Goal: Task Accomplishment & Management: Manage account settings

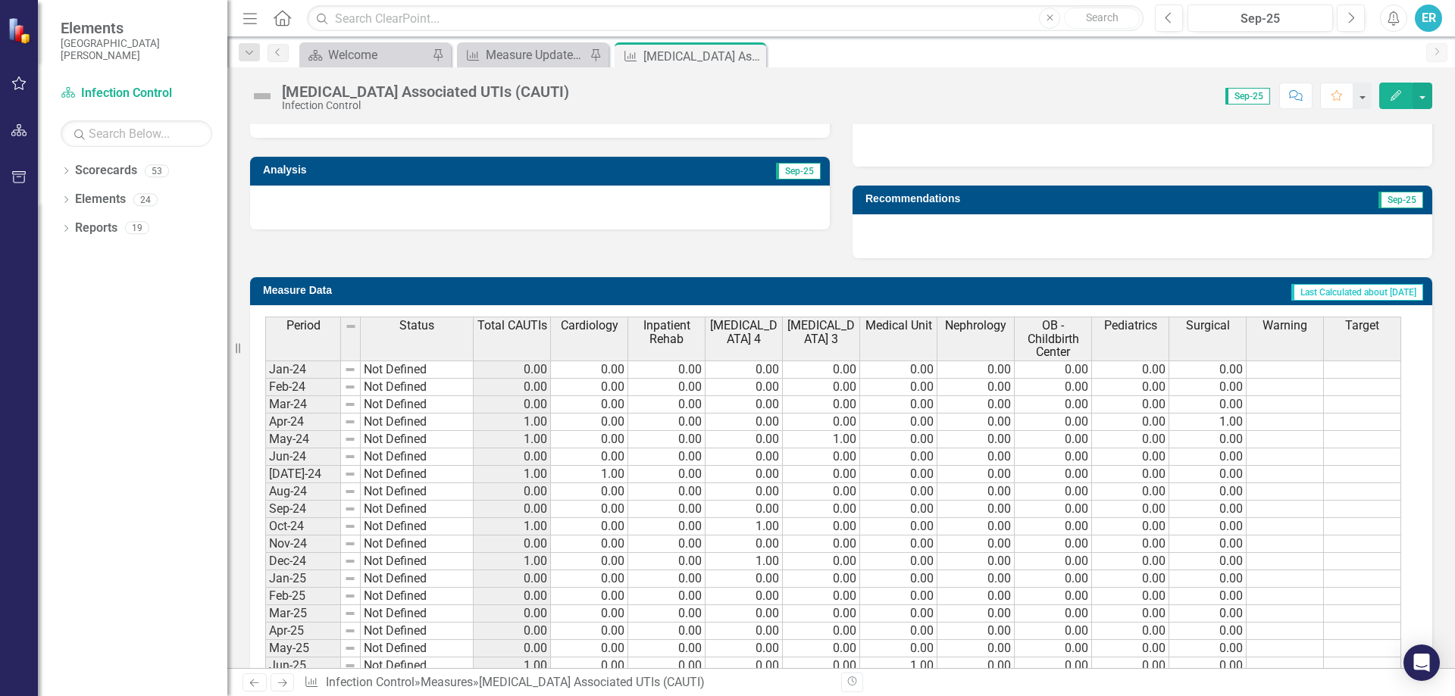
scroll to position [603, 0]
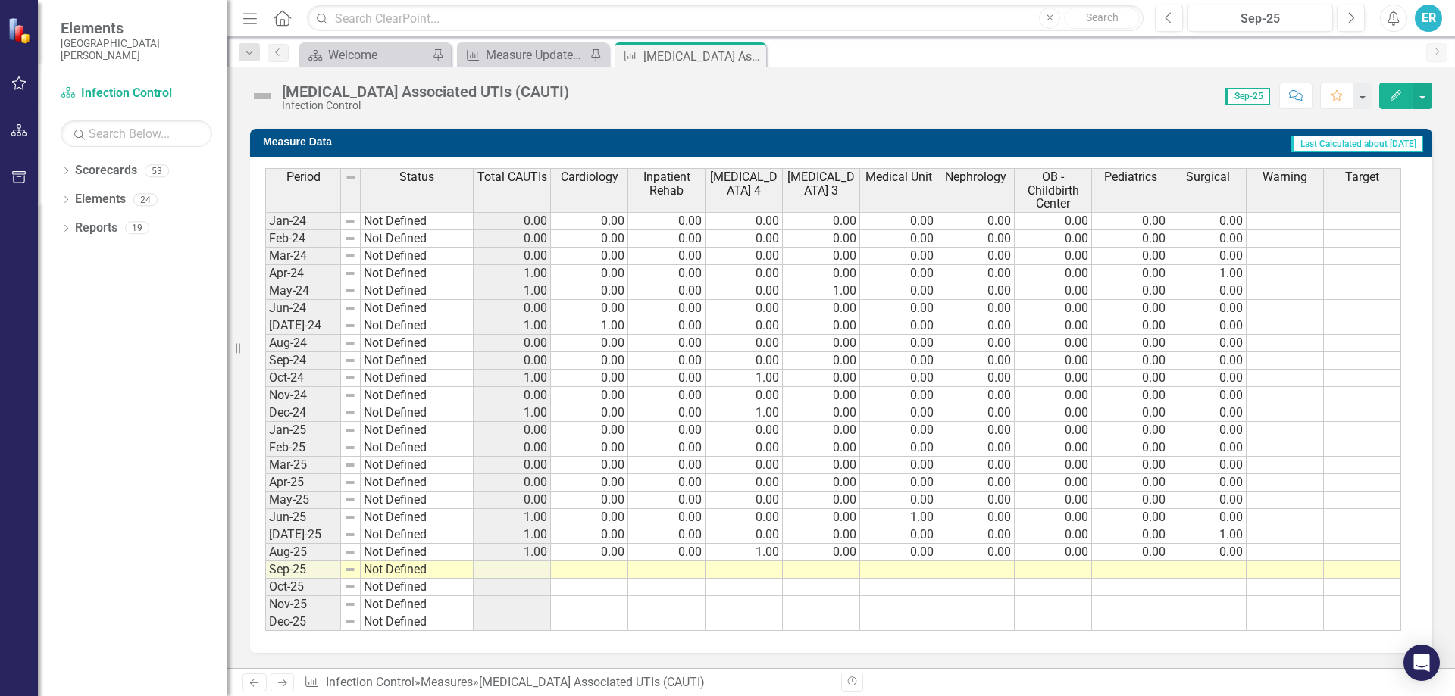
click at [581, 565] on td at bounding box center [589, 570] width 77 height 17
type textarea "0"
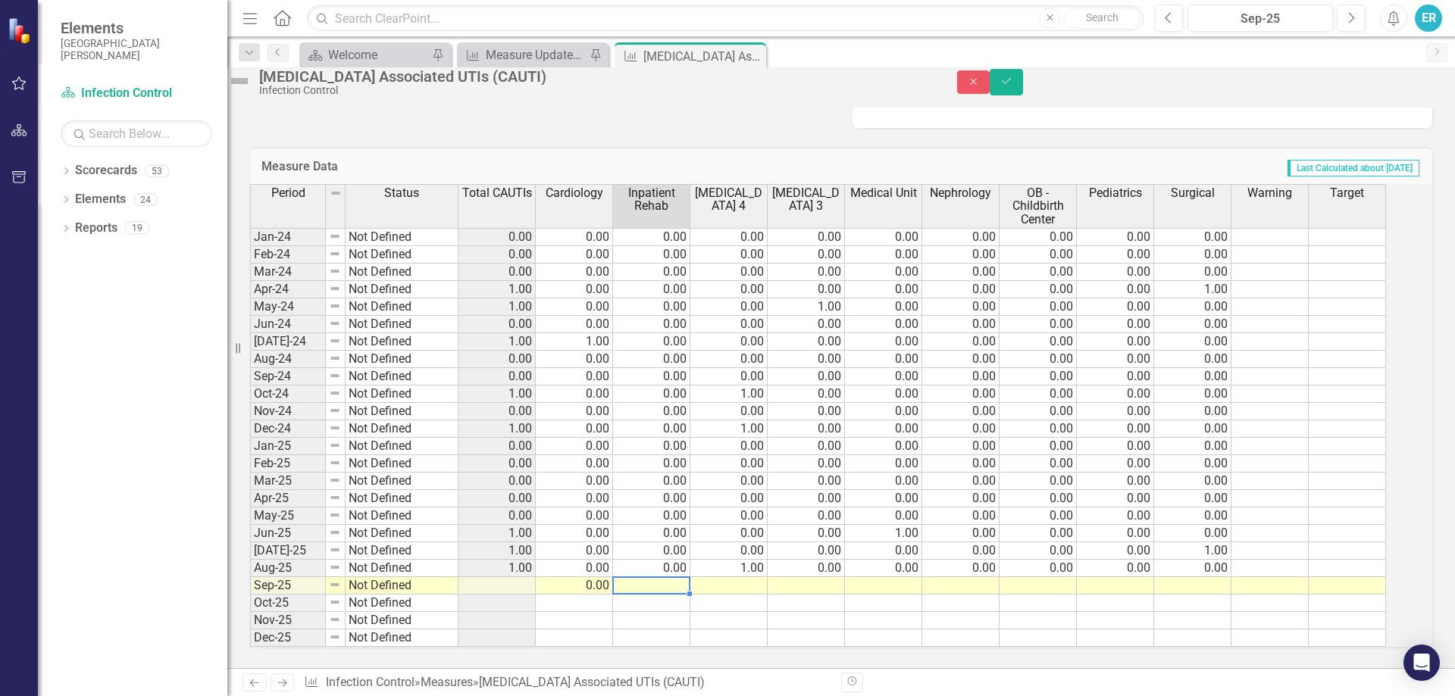
type textarea "0"
type textarea "1"
type textarea "0"
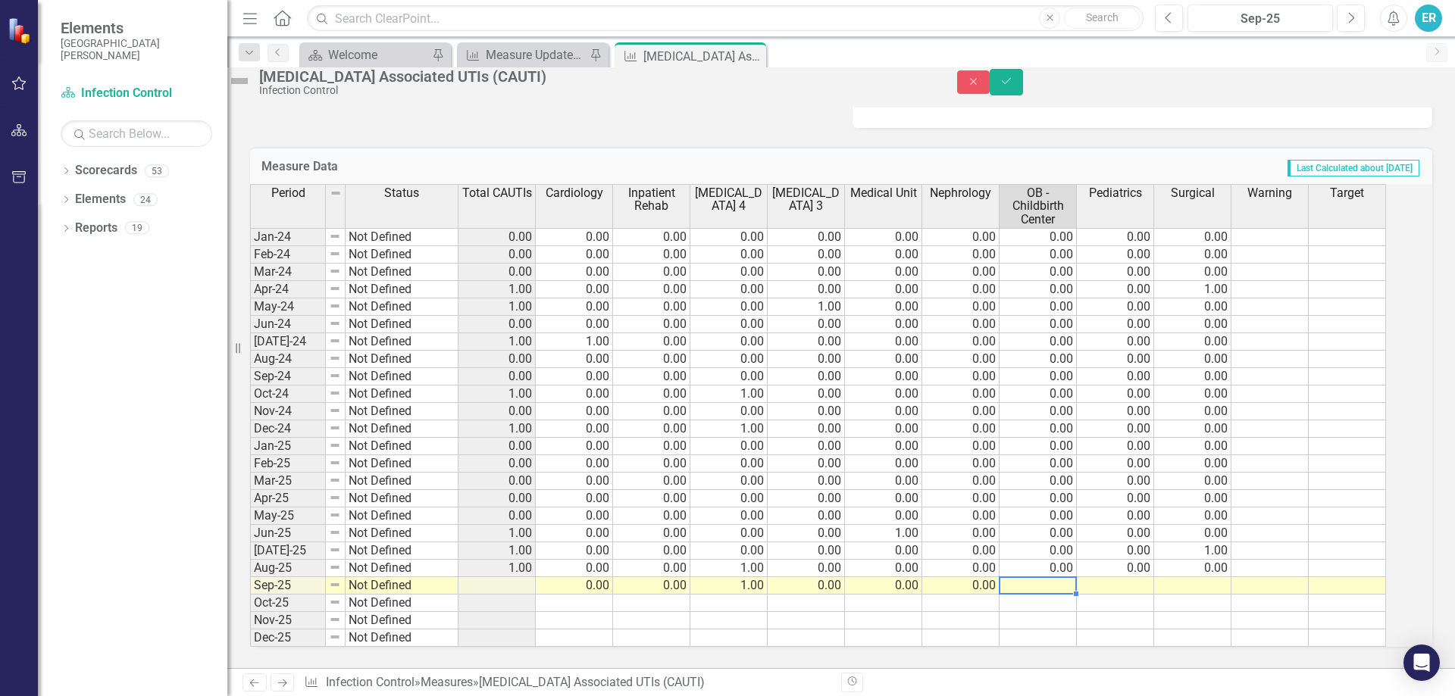
type textarea "0"
click at [690, 600] on td at bounding box center [651, 603] width 77 height 17
click at [1013, 86] on icon "Save" at bounding box center [1007, 81] width 14 height 11
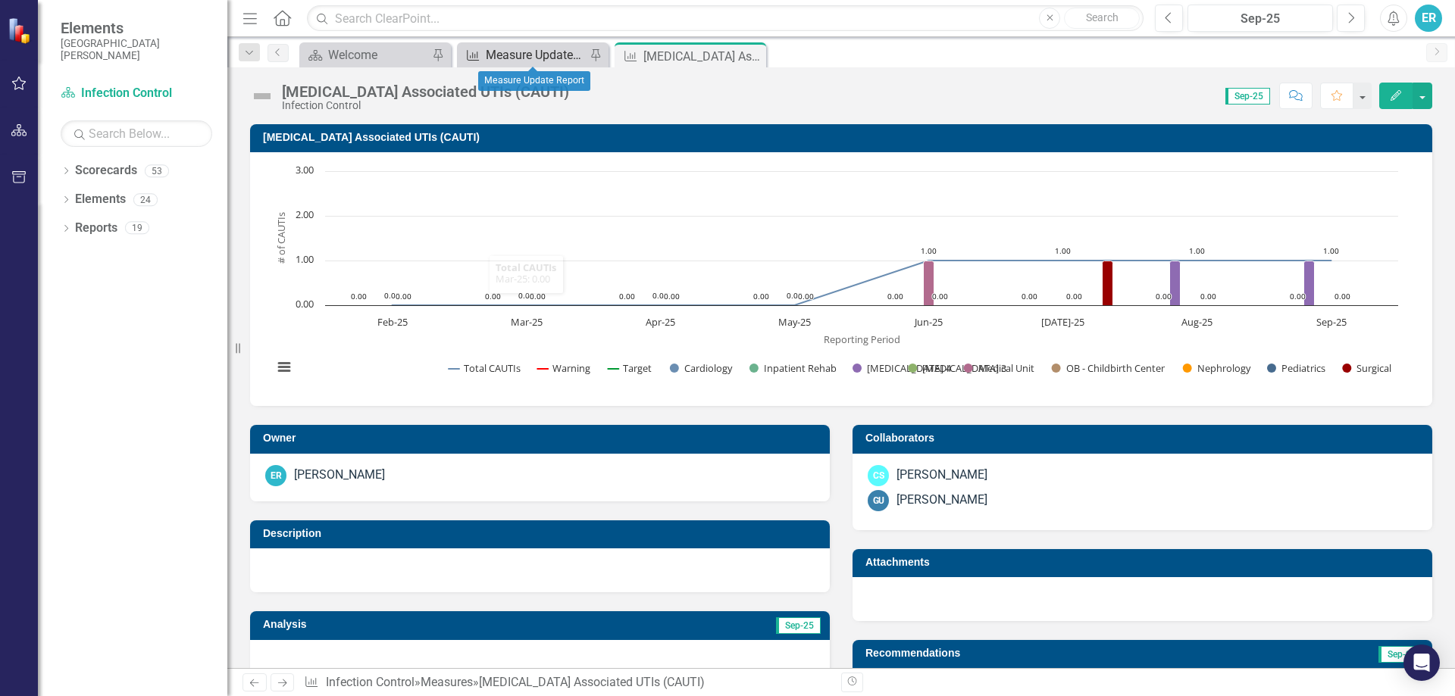
click at [536, 53] on div "Measure Update Report" at bounding box center [536, 54] width 100 height 19
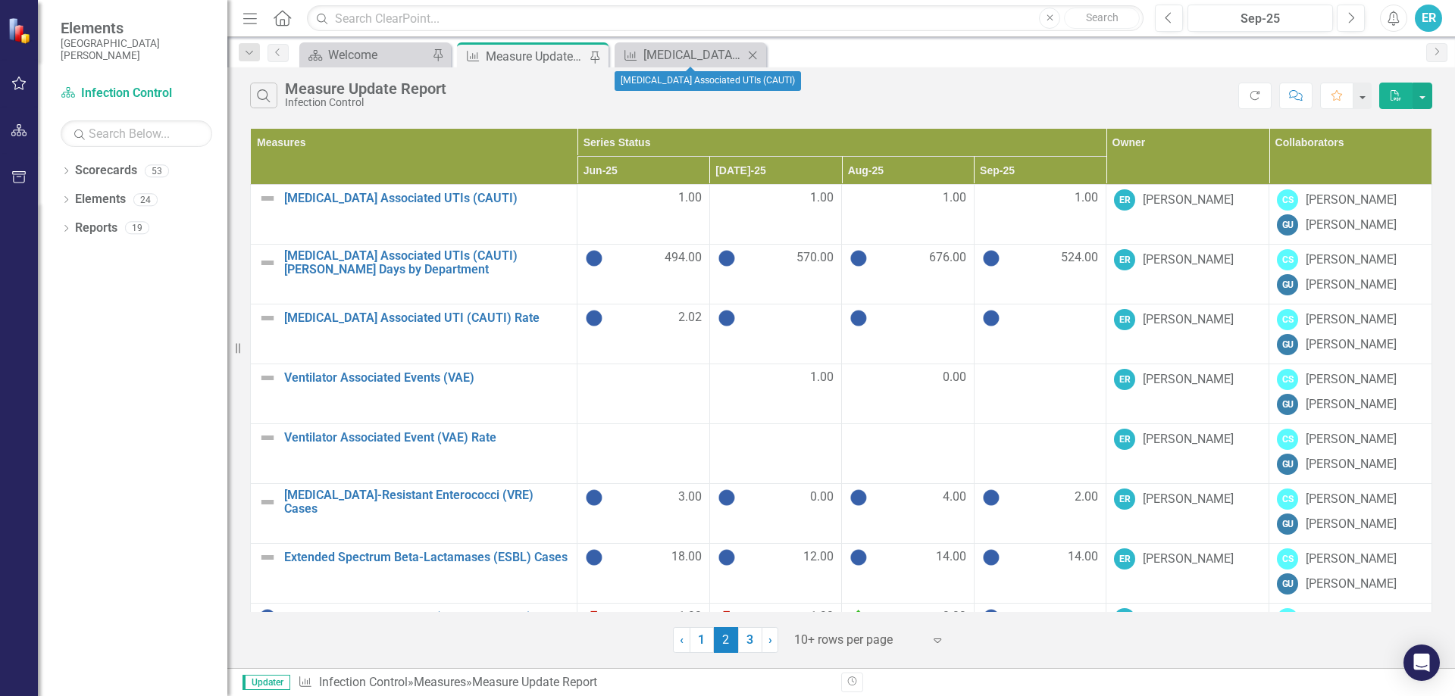
click at [752, 55] on icon "Close" at bounding box center [752, 55] width 15 height 12
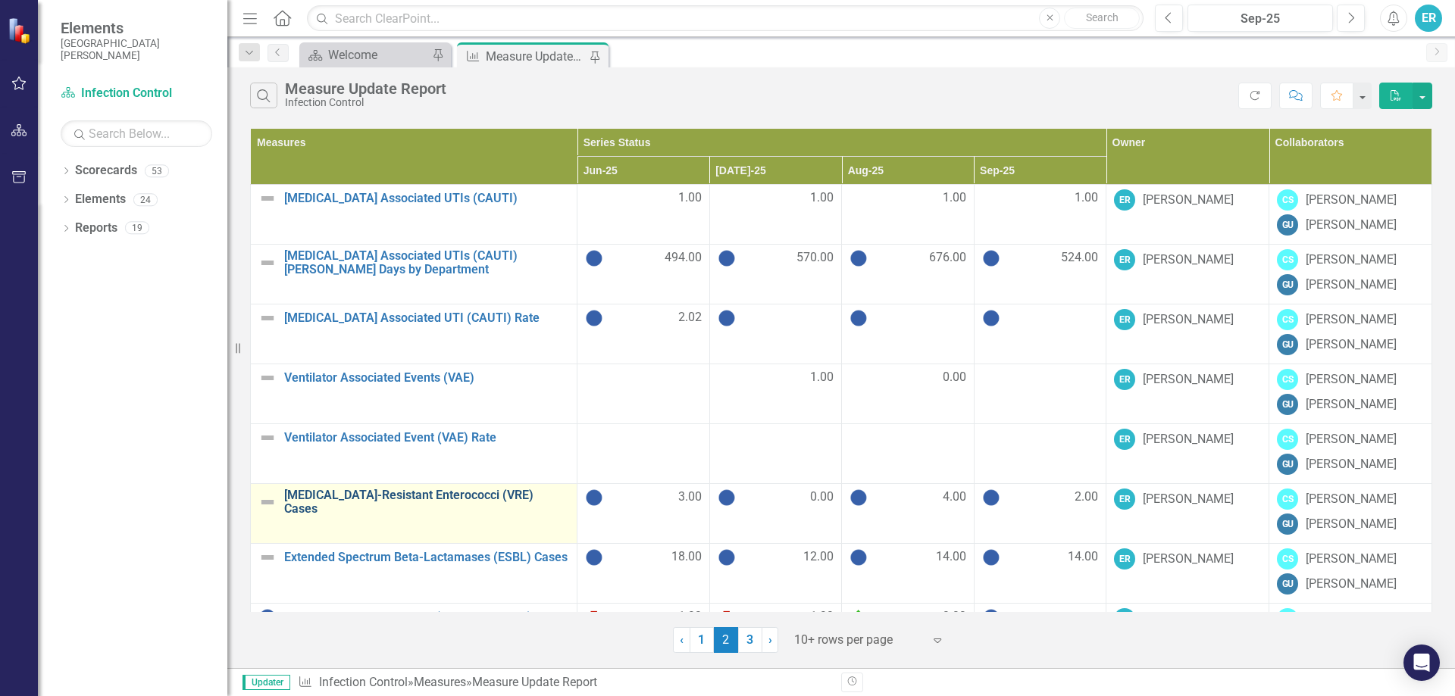
click at [421, 502] on link "[MEDICAL_DATA]-Resistant Enterococci (VRE) Cases" at bounding box center [426, 502] width 285 height 27
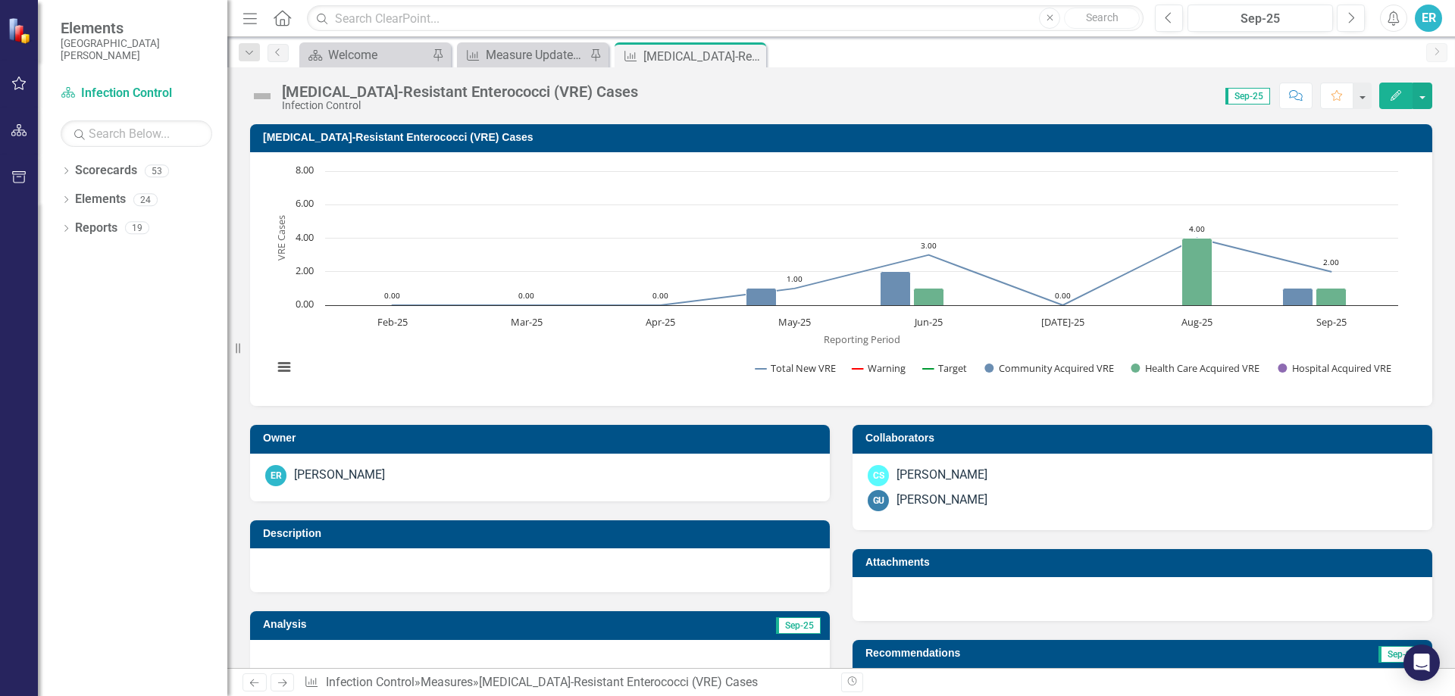
click at [174, 545] on div "Dropdown Scorecards [GEOGRAPHIC_DATA][PERSON_NAME] Admitting / Registration Air…" at bounding box center [132, 427] width 189 height 538
click at [495, 52] on div "Measure Update Report" at bounding box center [536, 54] width 100 height 19
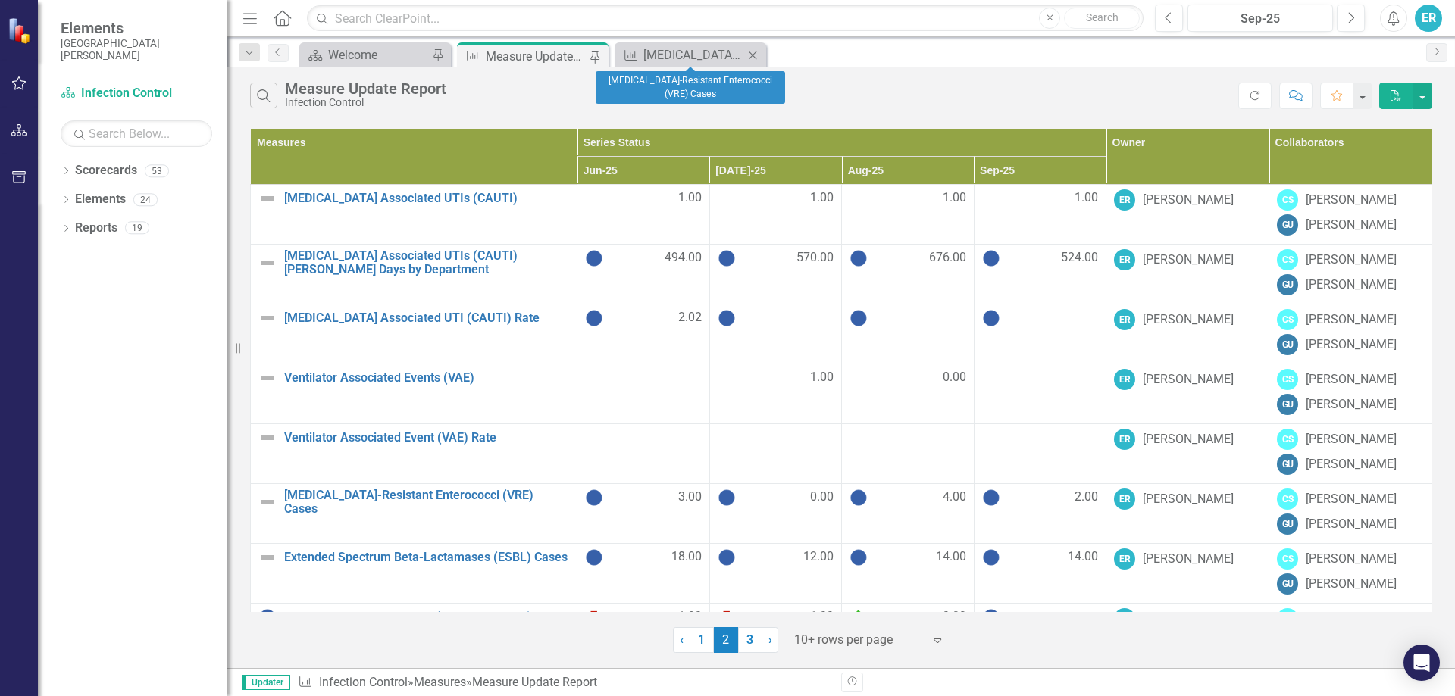
click at [750, 55] on icon "Close" at bounding box center [752, 55] width 15 height 12
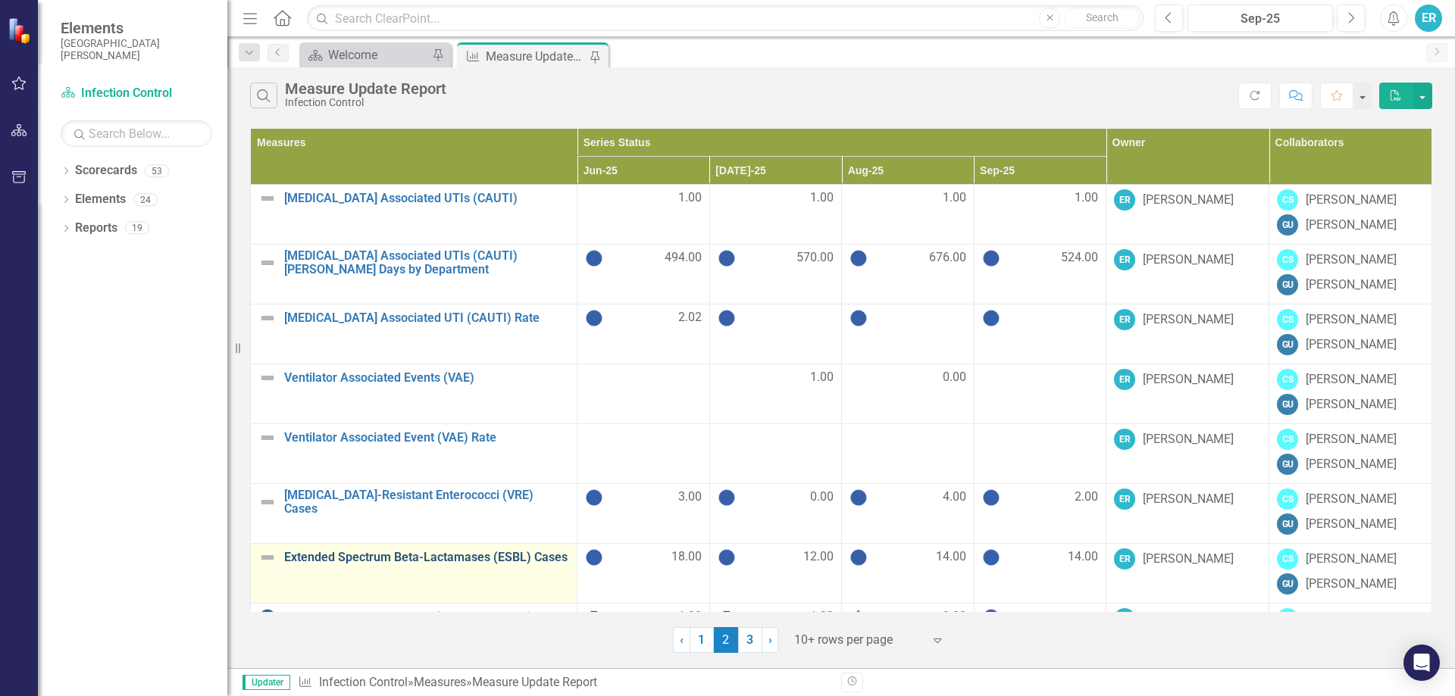
click at [326, 555] on link "Extended Spectrum Beta-Lactamases (ESBL) Cases" at bounding box center [426, 558] width 285 height 14
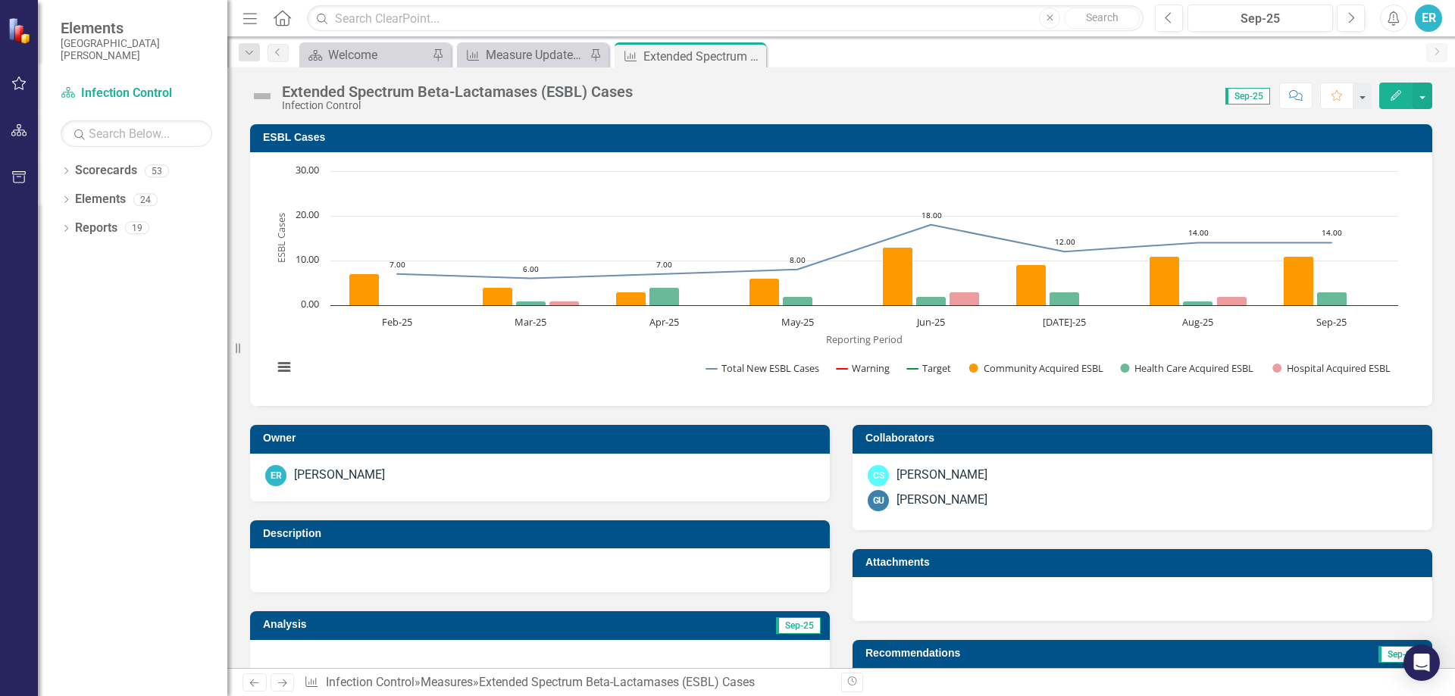
drag, startPoint x: 128, startPoint y: 599, endPoint x: 188, endPoint y: 565, distance: 68.5
click at [128, 599] on div "Dropdown Scorecards [GEOGRAPHIC_DATA][PERSON_NAME] Admitting / Registration Air…" at bounding box center [132, 427] width 189 height 538
click at [530, 52] on div "Measure Update Report" at bounding box center [536, 54] width 100 height 19
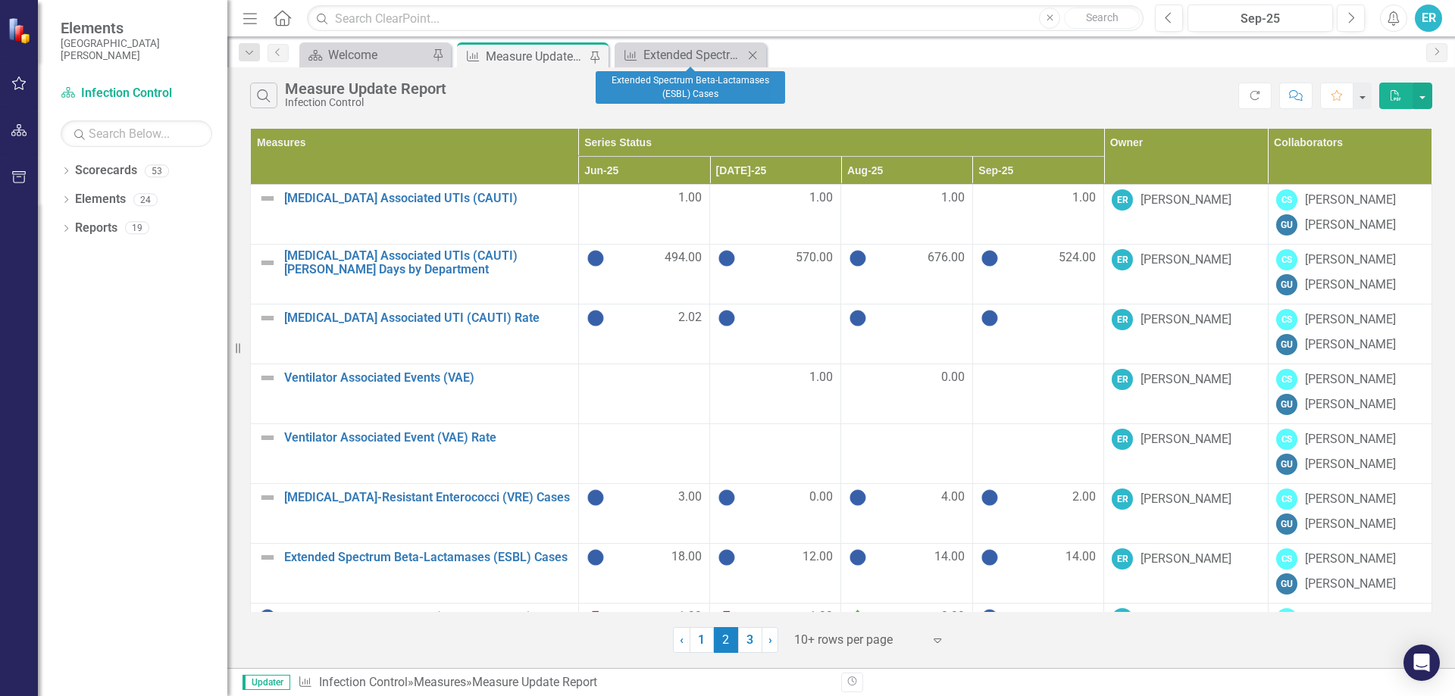
click at [751, 58] on icon "Close" at bounding box center [752, 55] width 15 height 12
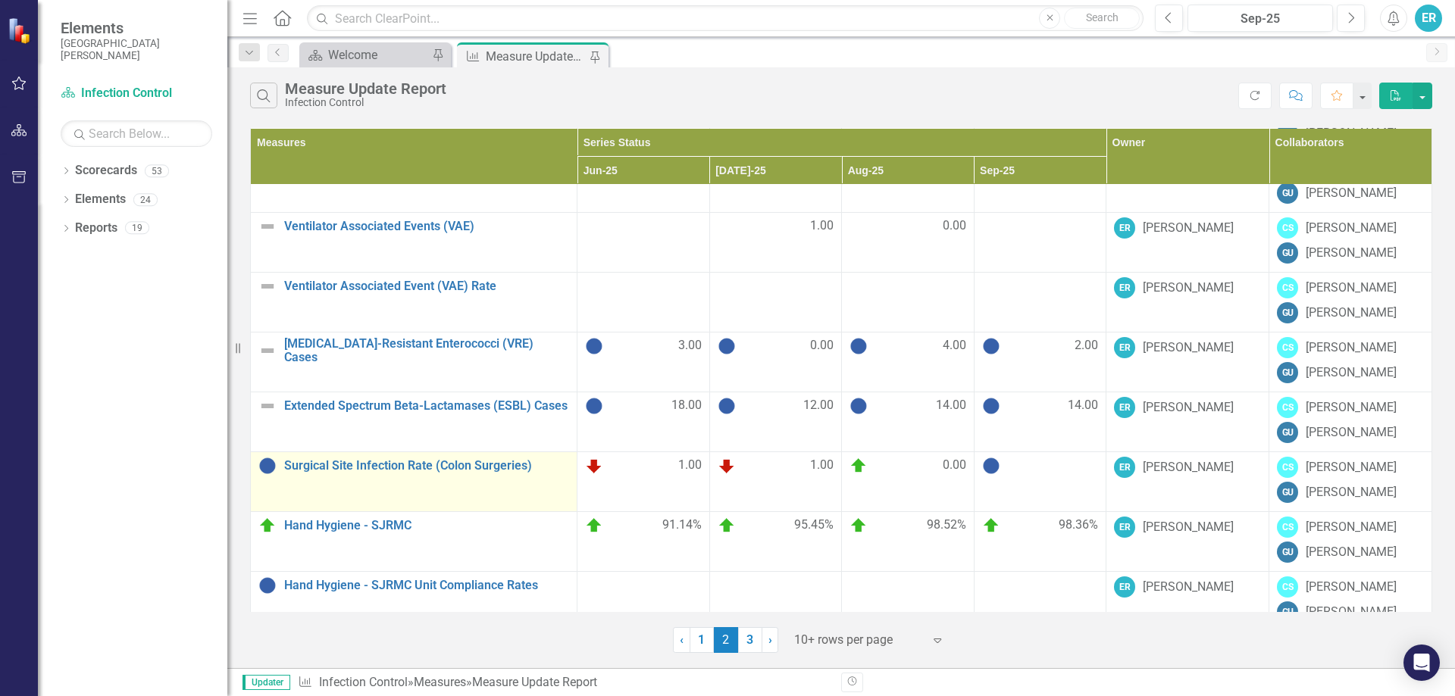
scroll to position [171, 0]
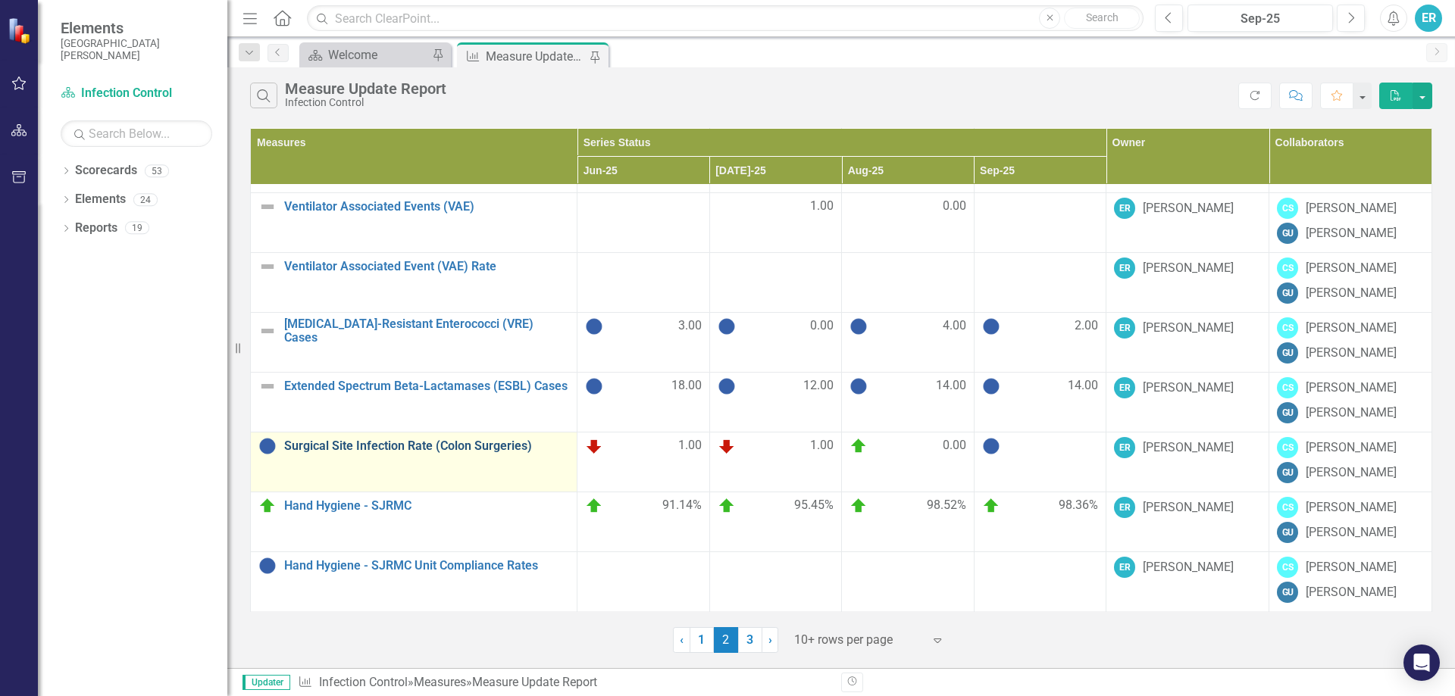
click at [336, 443] on link "Surgical Site Infection Rate (Colon Surgeries)" at bounding box center [426, 447] width 285 height 14
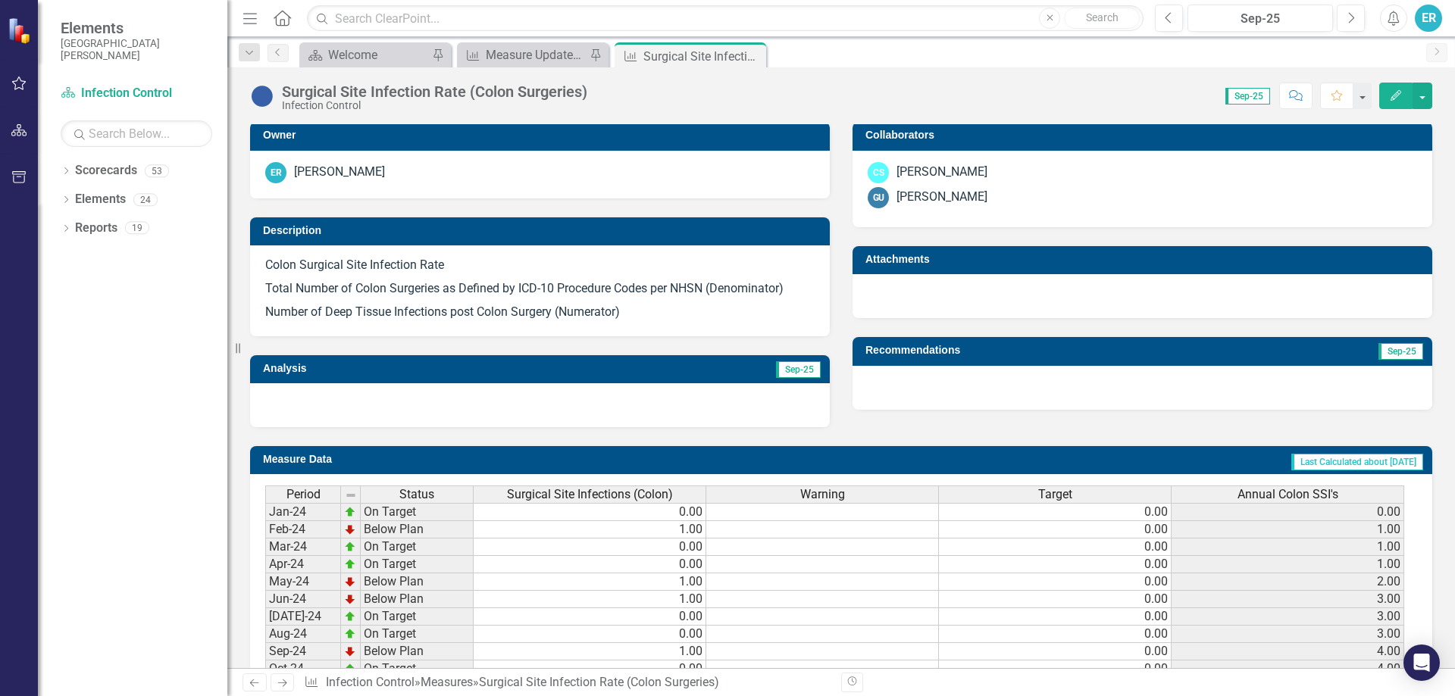
scroll to position [595, 0]
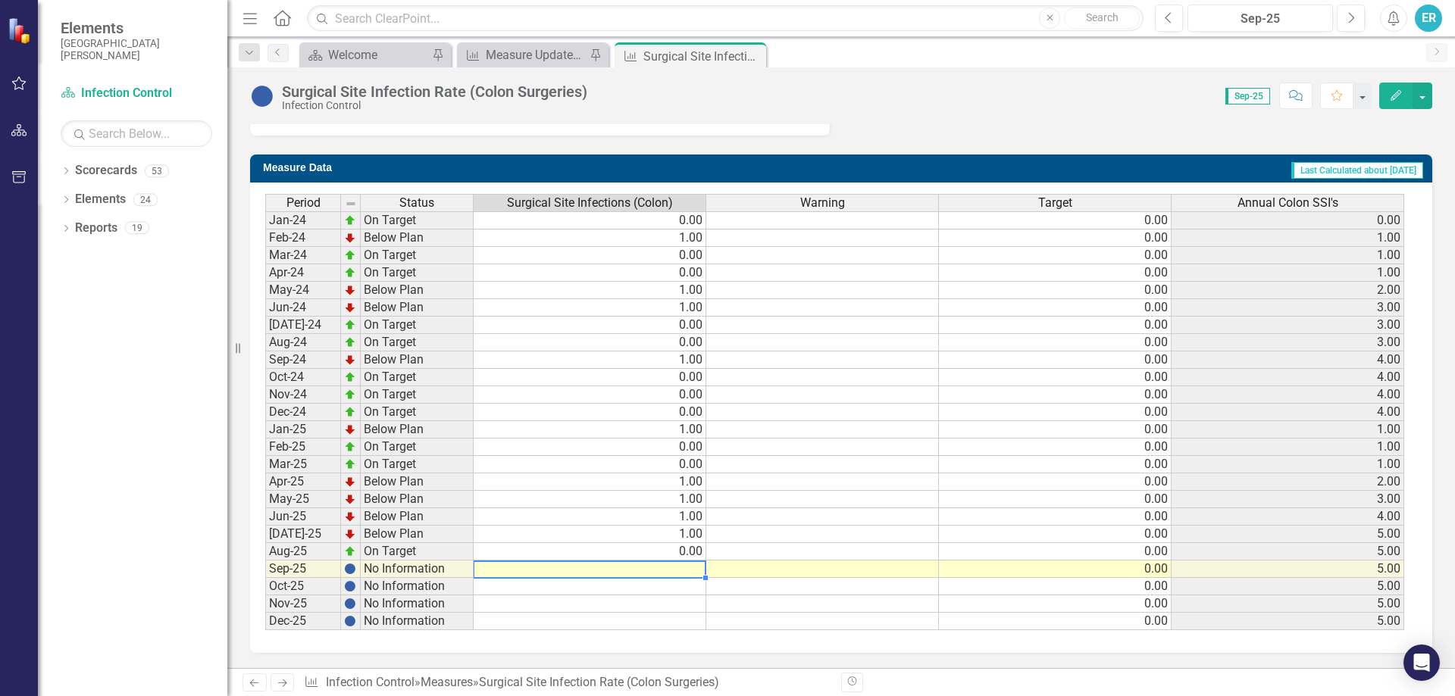
click at [681, 568] on td at bounding box center [590, 569] width 233 height 17
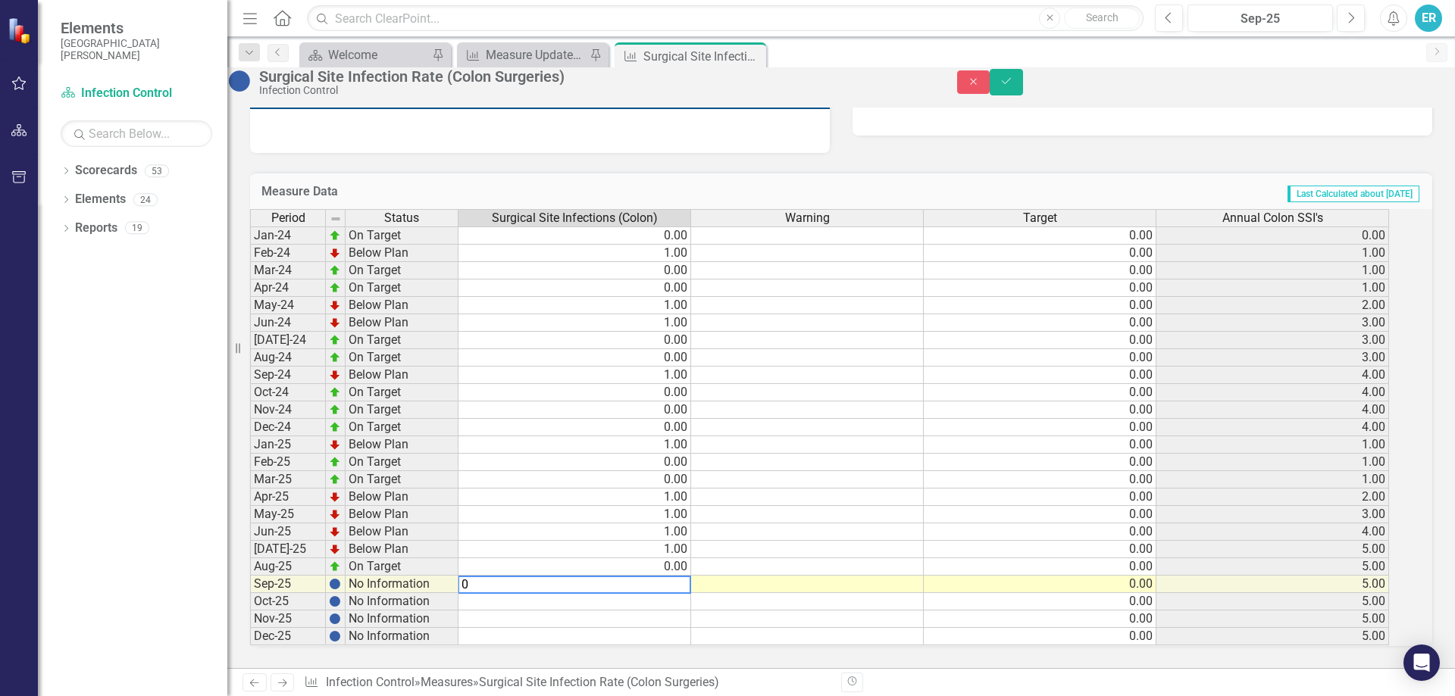
type textarea "0"
click at [853, 515] on td at bounding box center [807, 514] width 233 height 17
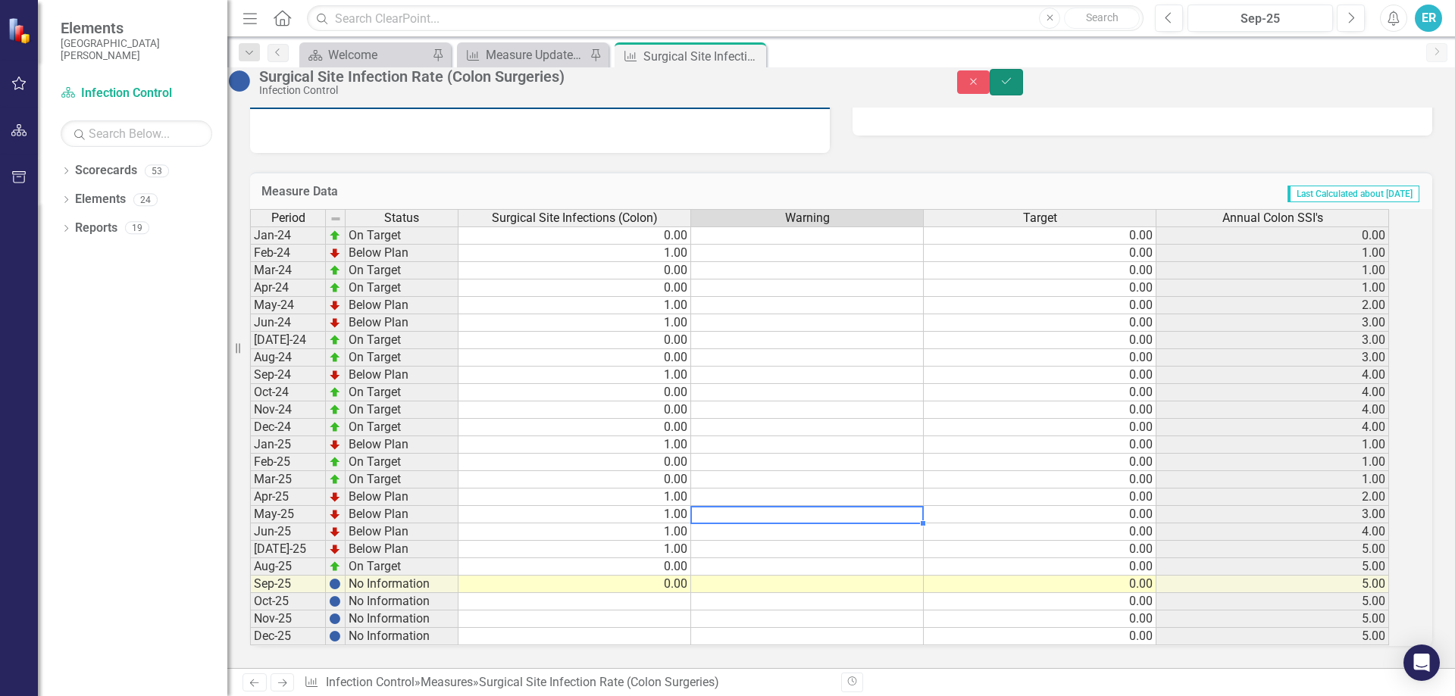
click at [1023, 83] on button "Save" at bounding box center [1006, 82] width 33 height 27
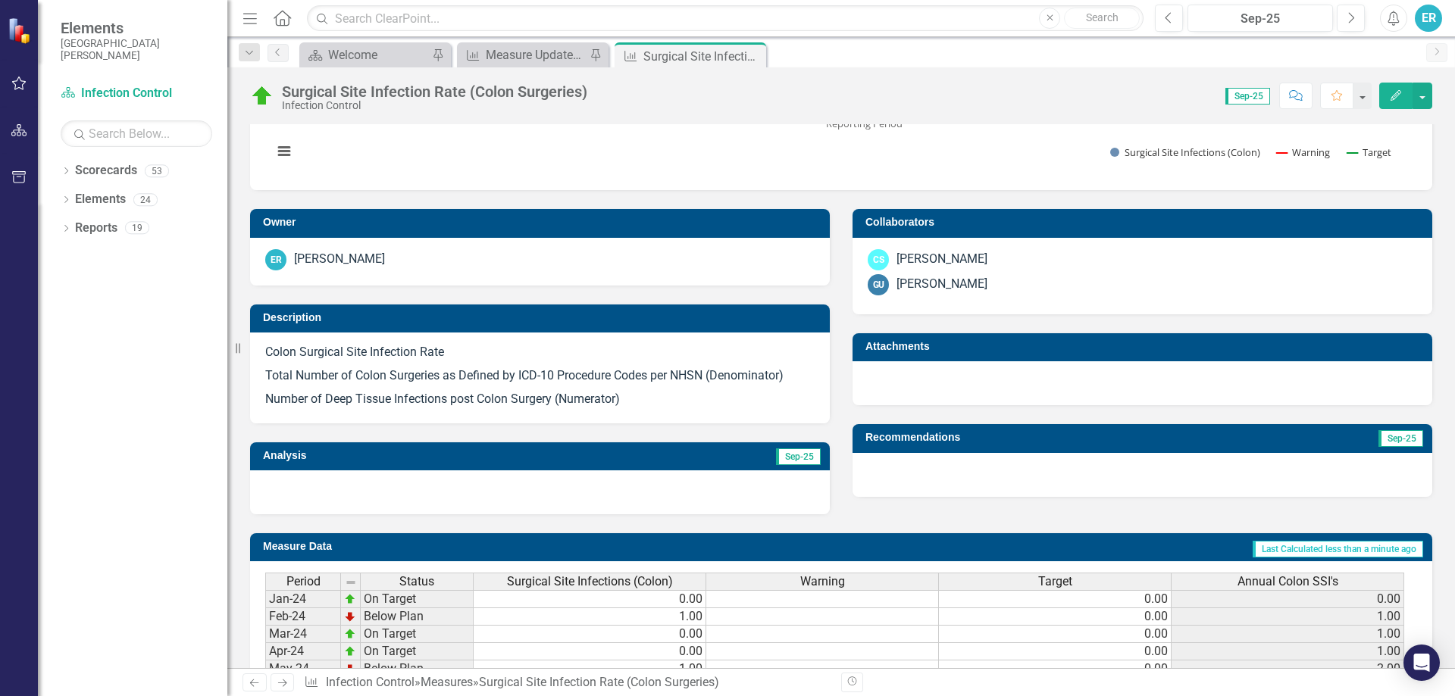
scroll to position [0, 0]
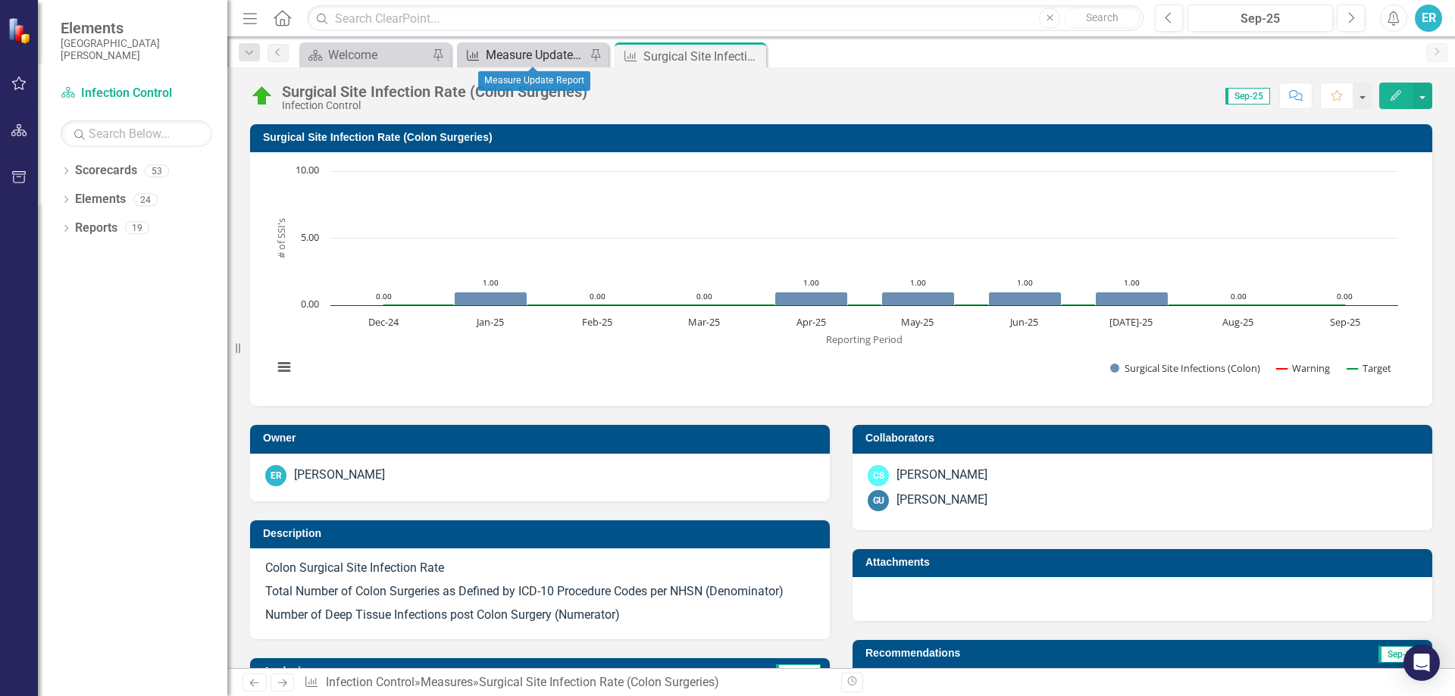
click at [515, 58] on div "Measure Update Report" at bounding box center [536, 54] width 100 height 19
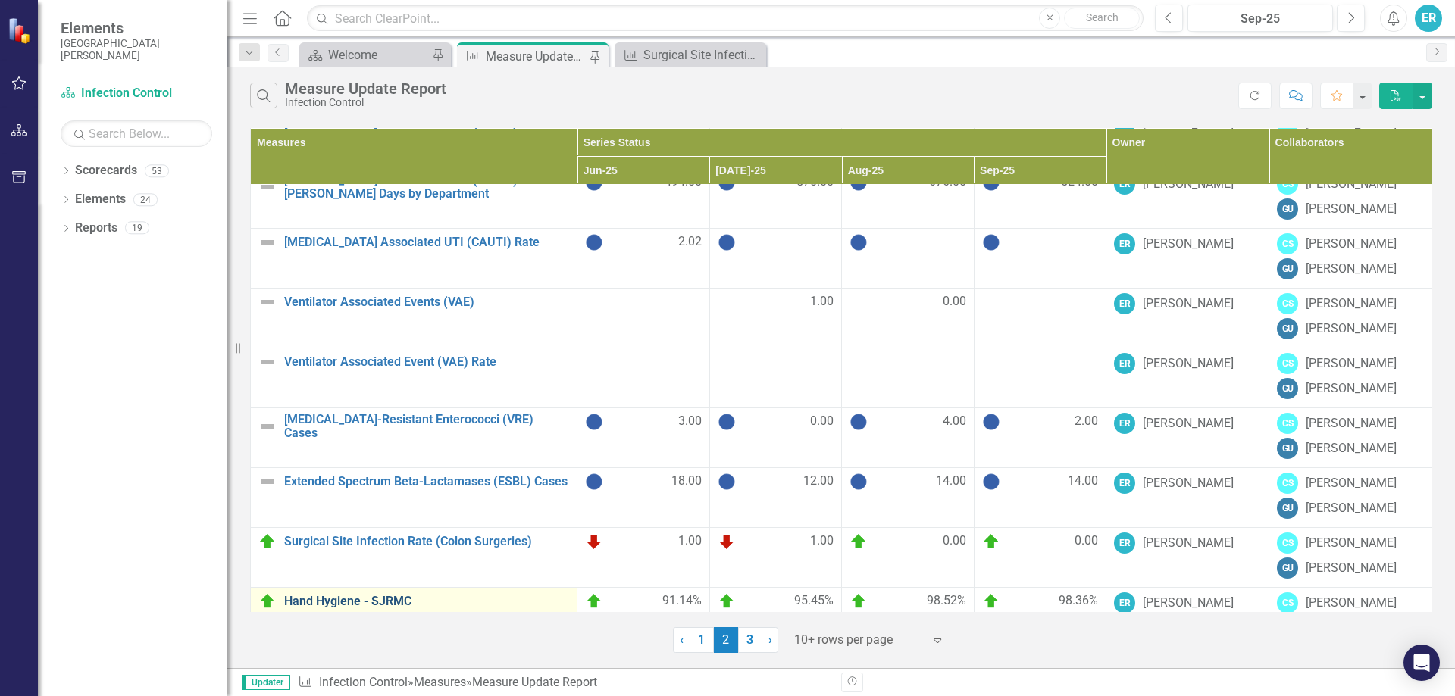
scroll to position [171, 0]
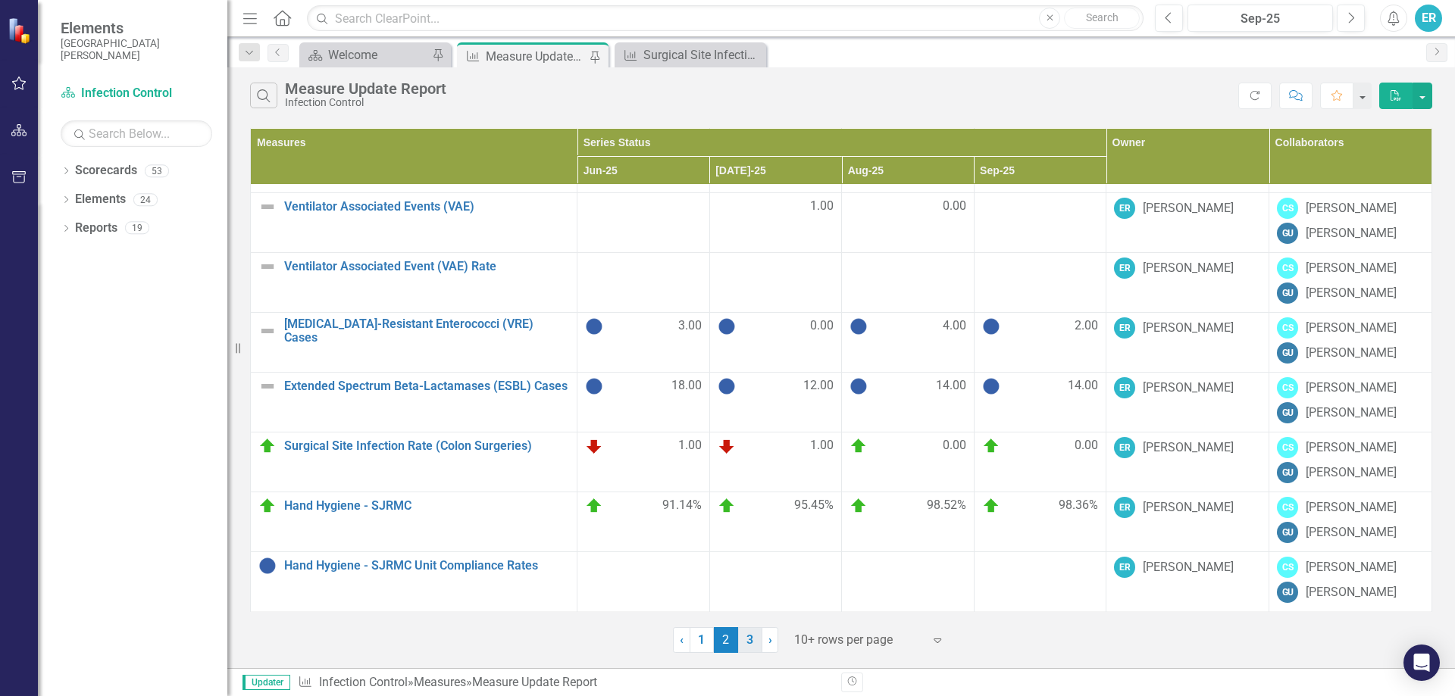
click at [752, 631] on link "3" at bounding box center [750, 640] width 24 height 26
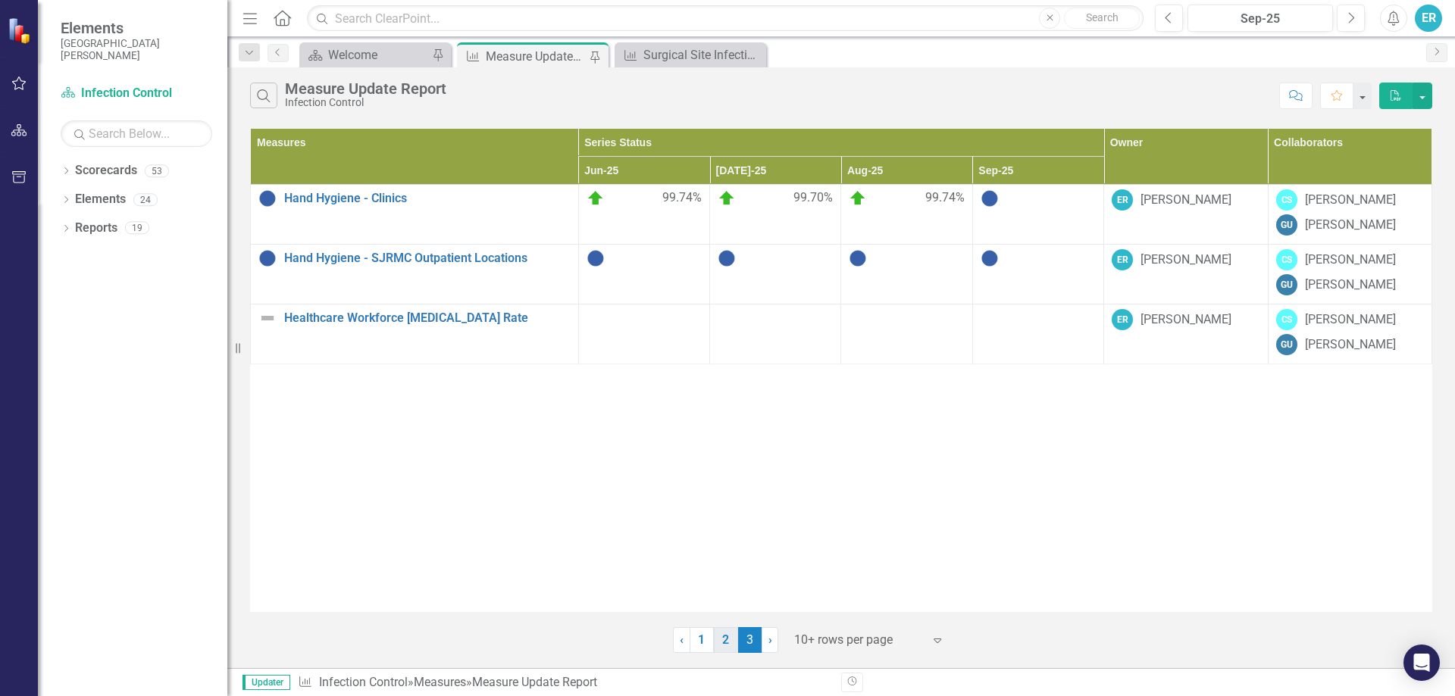
click at [733, 643] on link "2" at bounding box center [726, 640] width 24 height 26
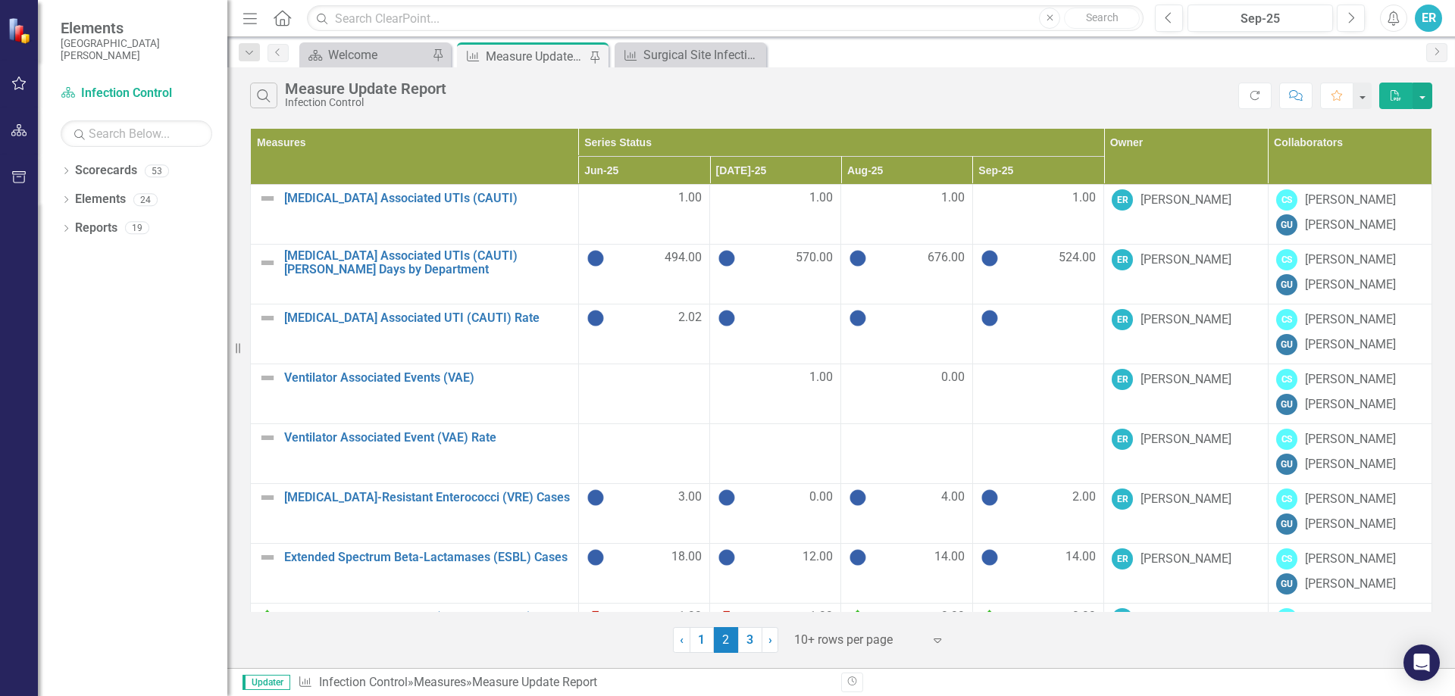
scroll to position [171, 0]
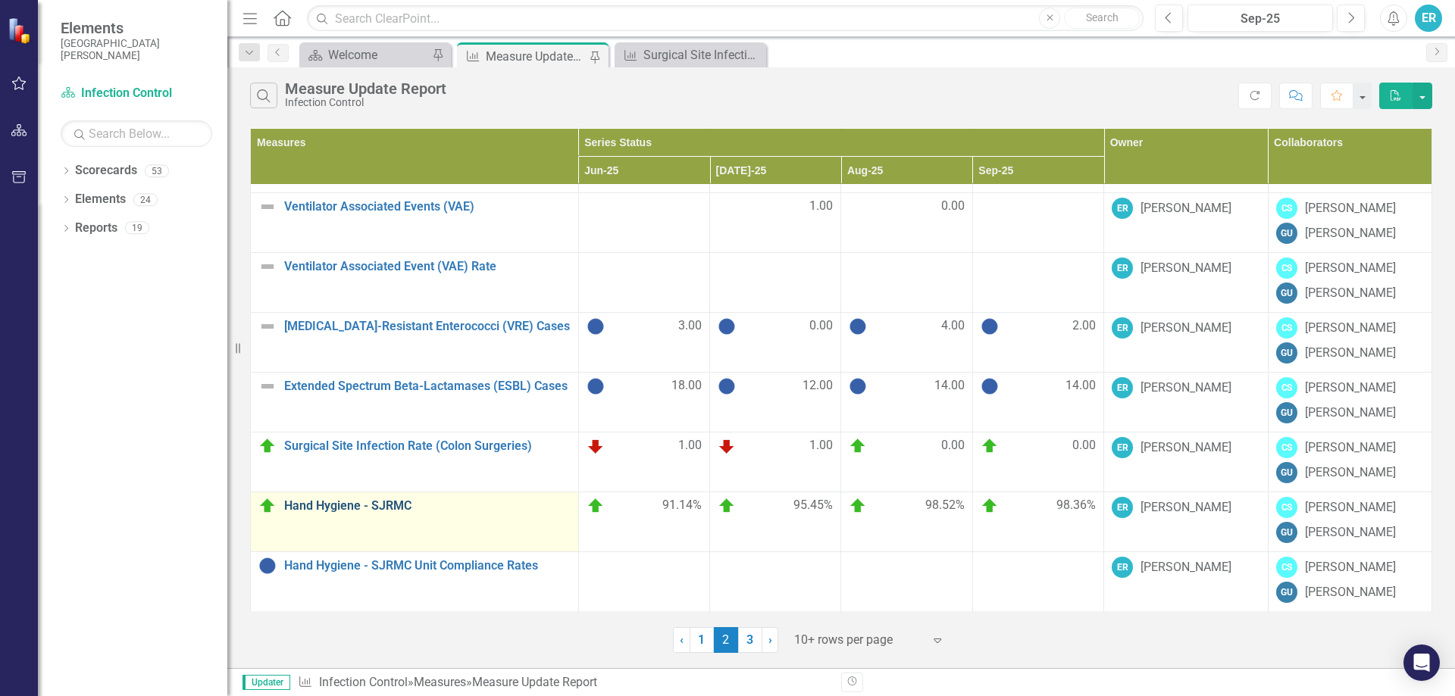
click at [349, 510] on link "Hand Hygiene - SJRMC" at bounding box center [427, 506] width 286 height 14
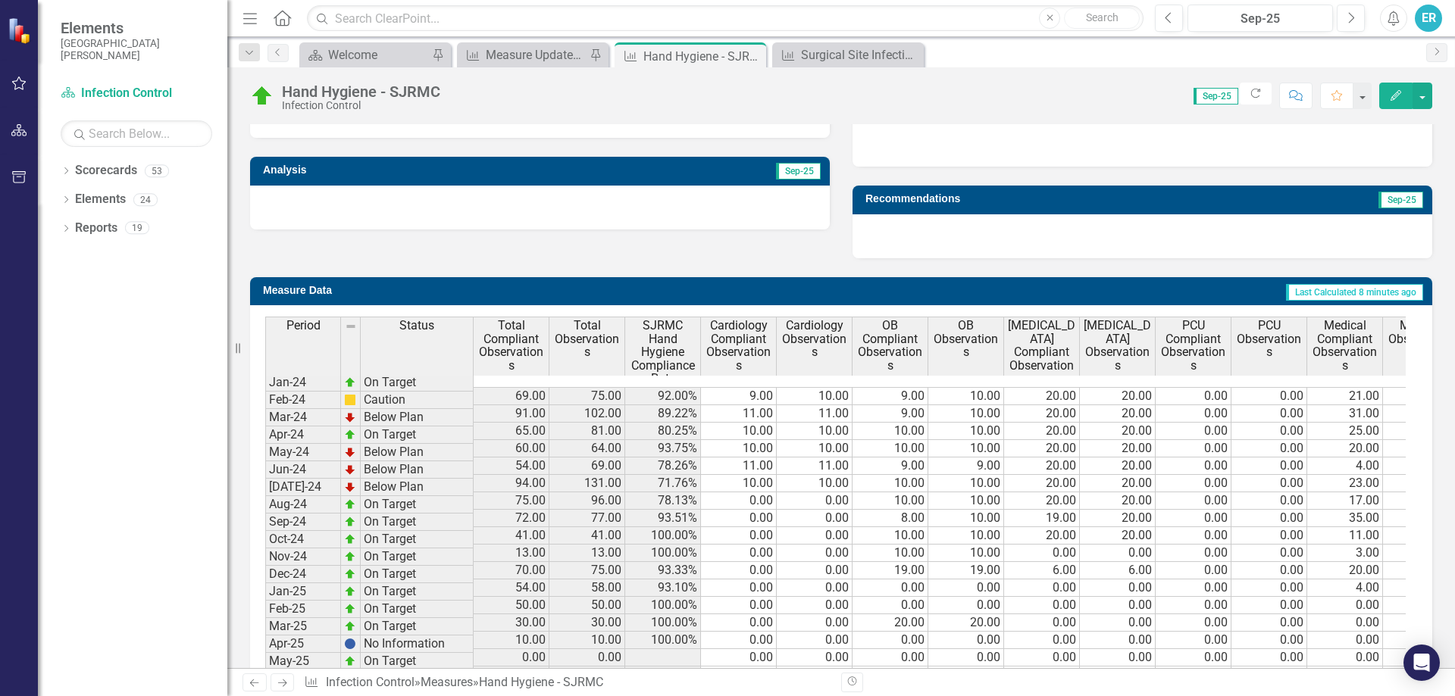
scroll to position [627, 0]
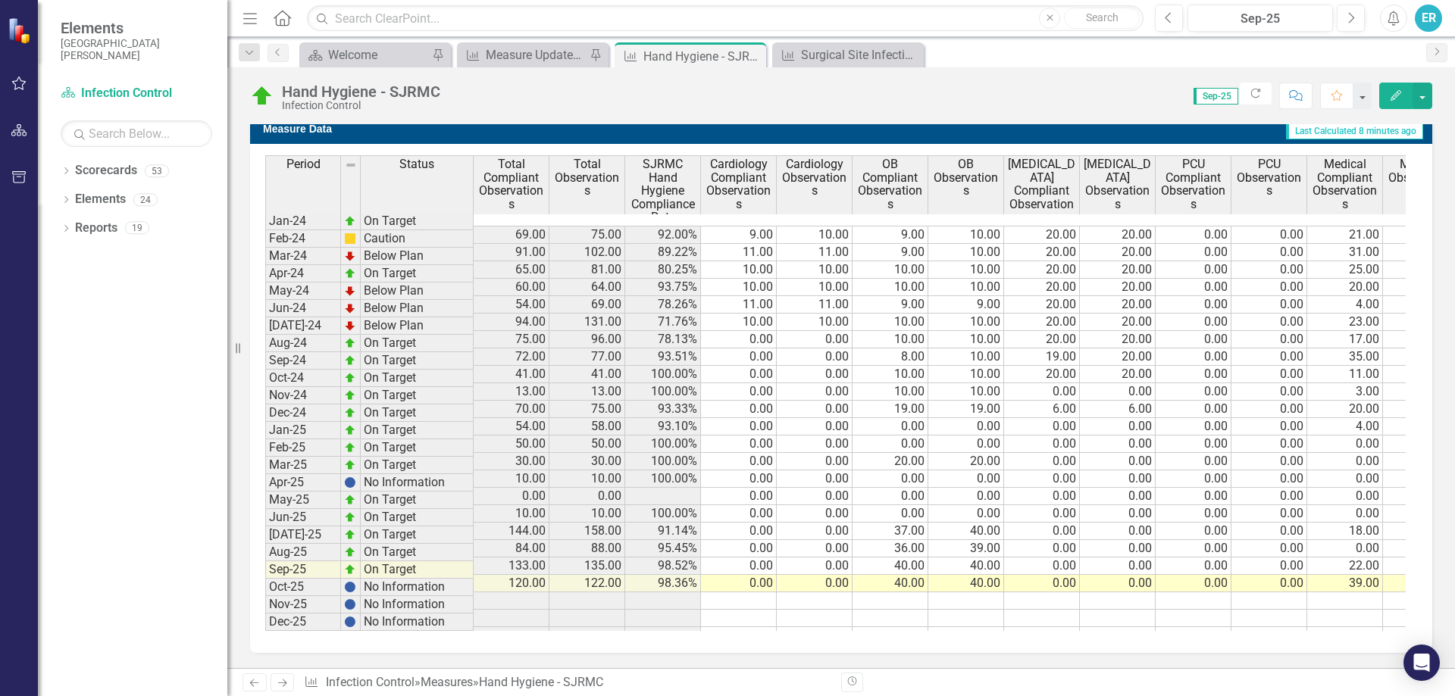
click at [763, 575] on td "0.00" at bounding box center [739, 583] width 76 height 17
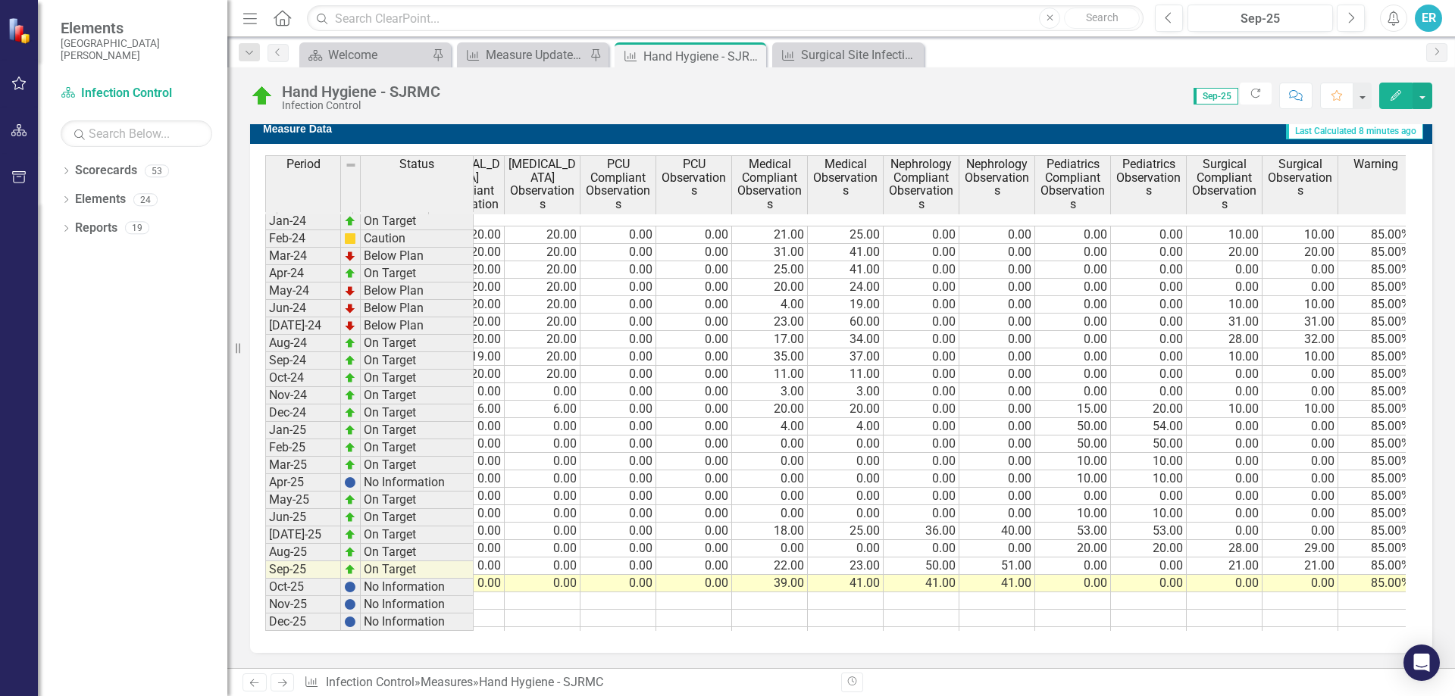
scroll to position [0, 589]
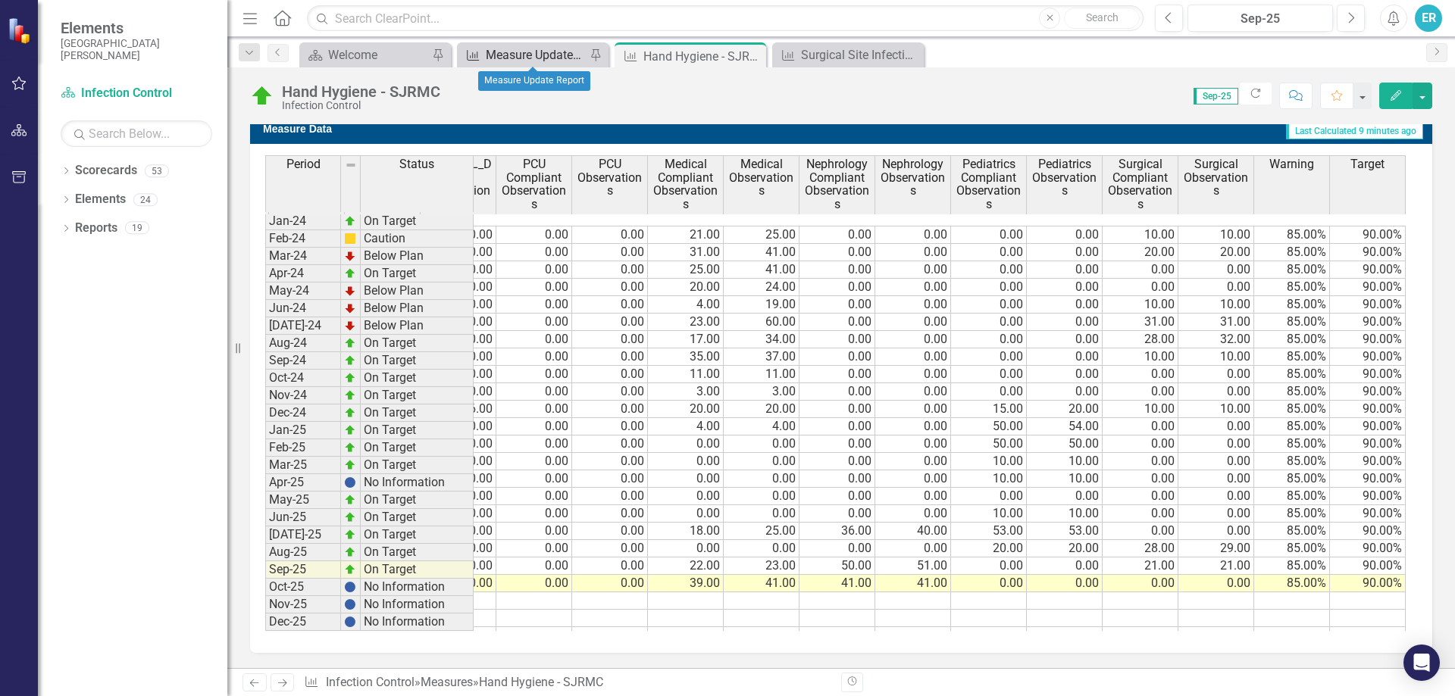
click at [527, 55] on div "Measure Update Report" at bounding box center [536, 54] width 100 height 19
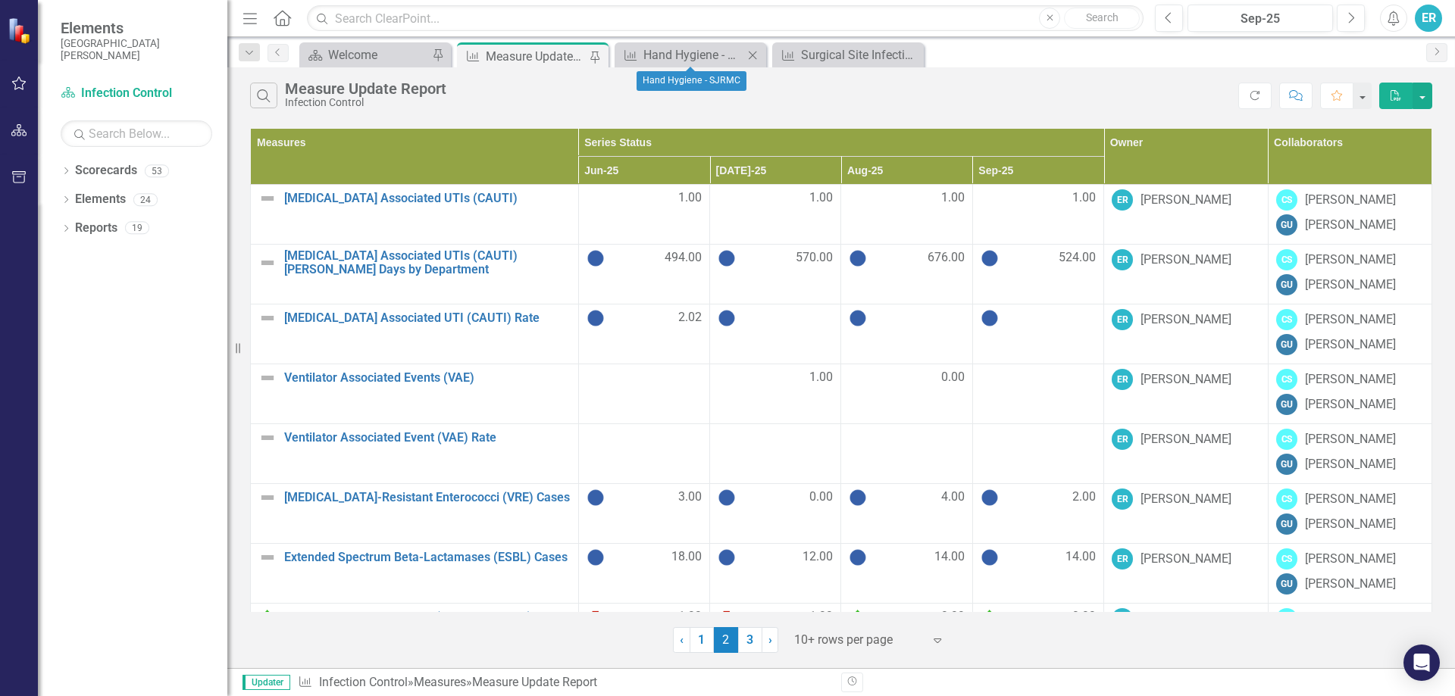
click at [752, 52] on icon "Close" at bounding box center [752, 55] width 15 height 12
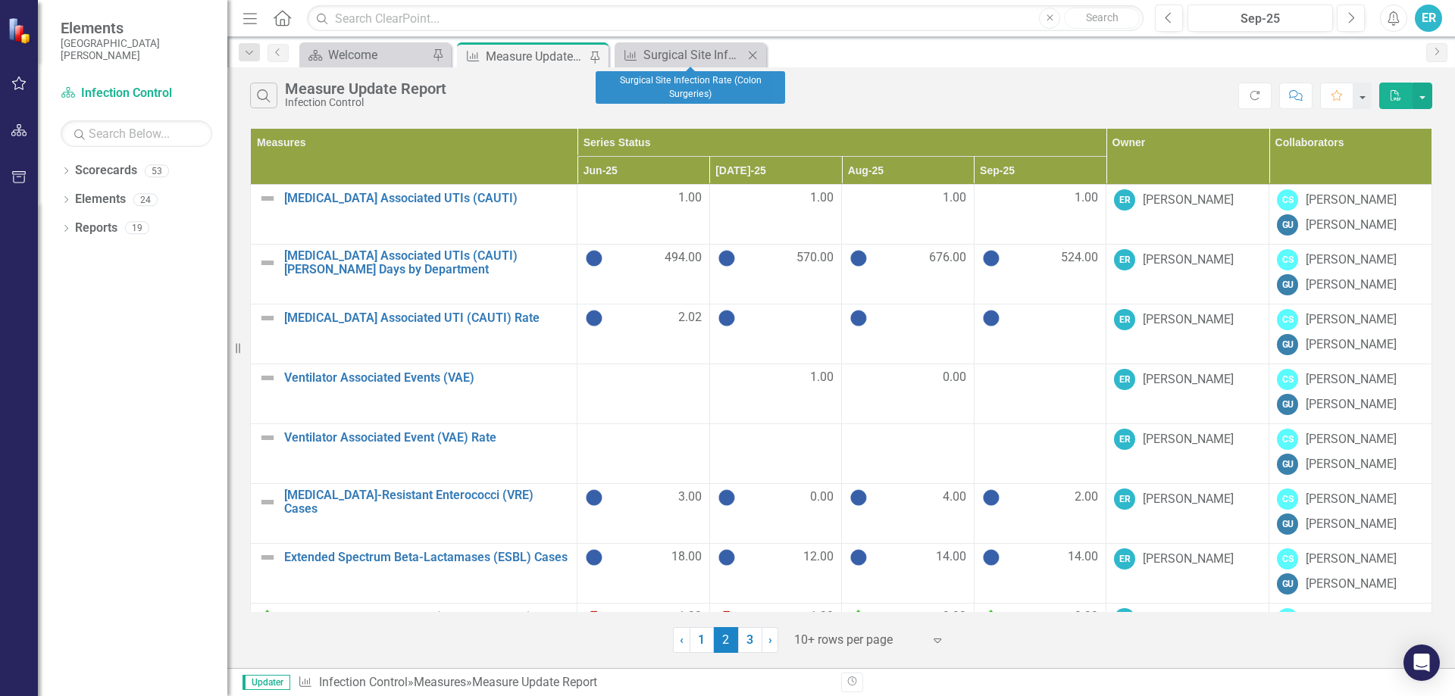
click at [750, 51] on icon "Close" at bounding box center [752, 55] width 15 height 12
